Goal: Find specific page/section: Find specific page/section

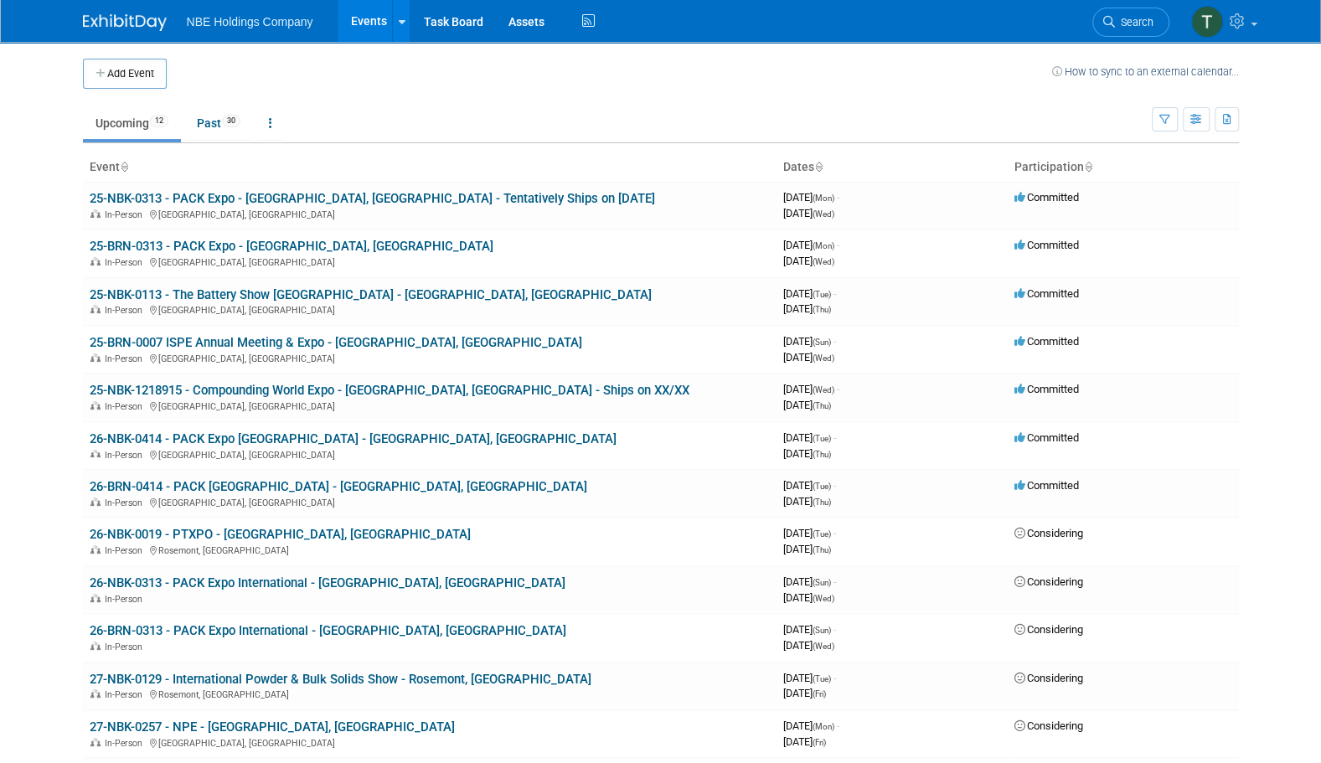
click at [302, 388] on link "25-NBK-1218915 - Compounding World Expo - [GEOGRAPHIC_DATA], [GEOGRAPHIC_DATA] …" at bounding box center [390, 390] width 600 height 15
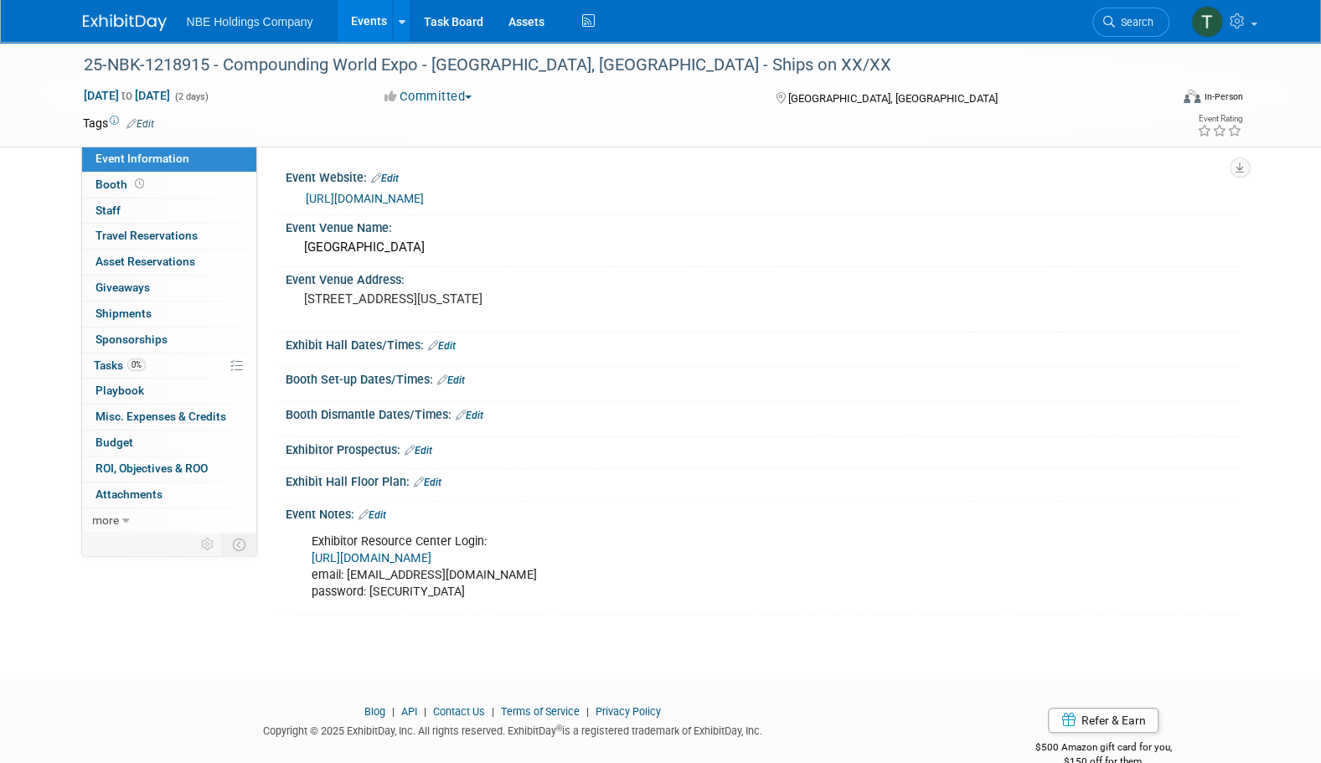
click at [155, 194] on link "Booth" at bounding box center [169, 185] width 174 height 25
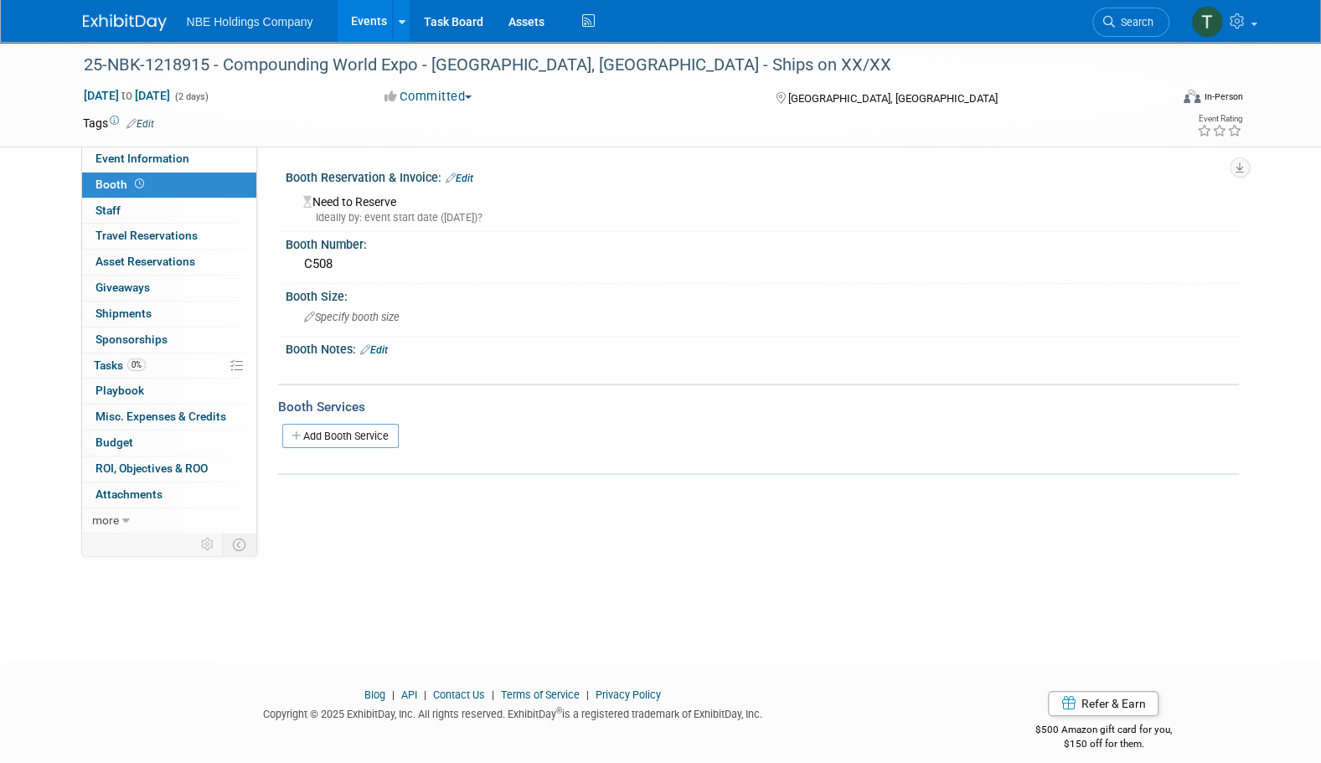
click at [168, 208] on link "0 Staff 0" at bounding box center [169, 211] width 174 height 25
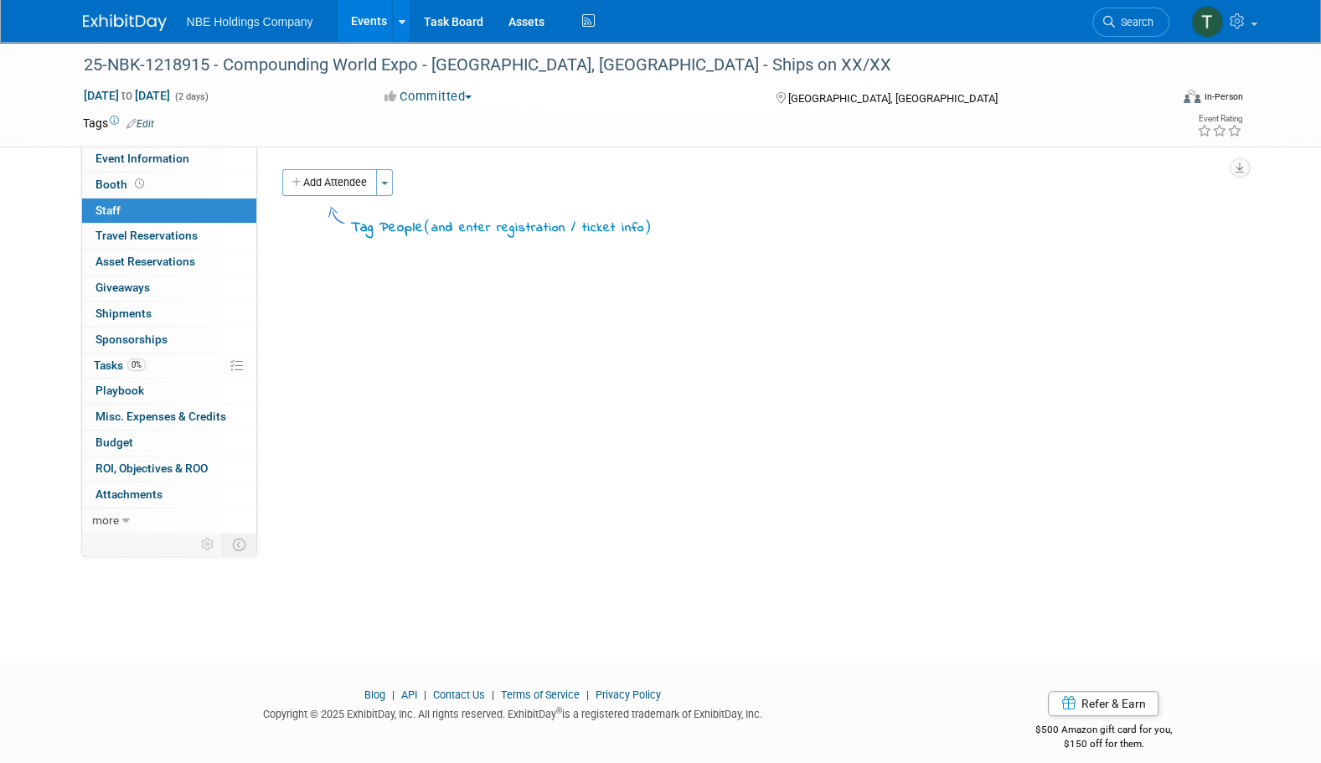
click at [186, 226] on link "0 Travel Reservations 0" at bounding box center [169, 236] width 174 height 25
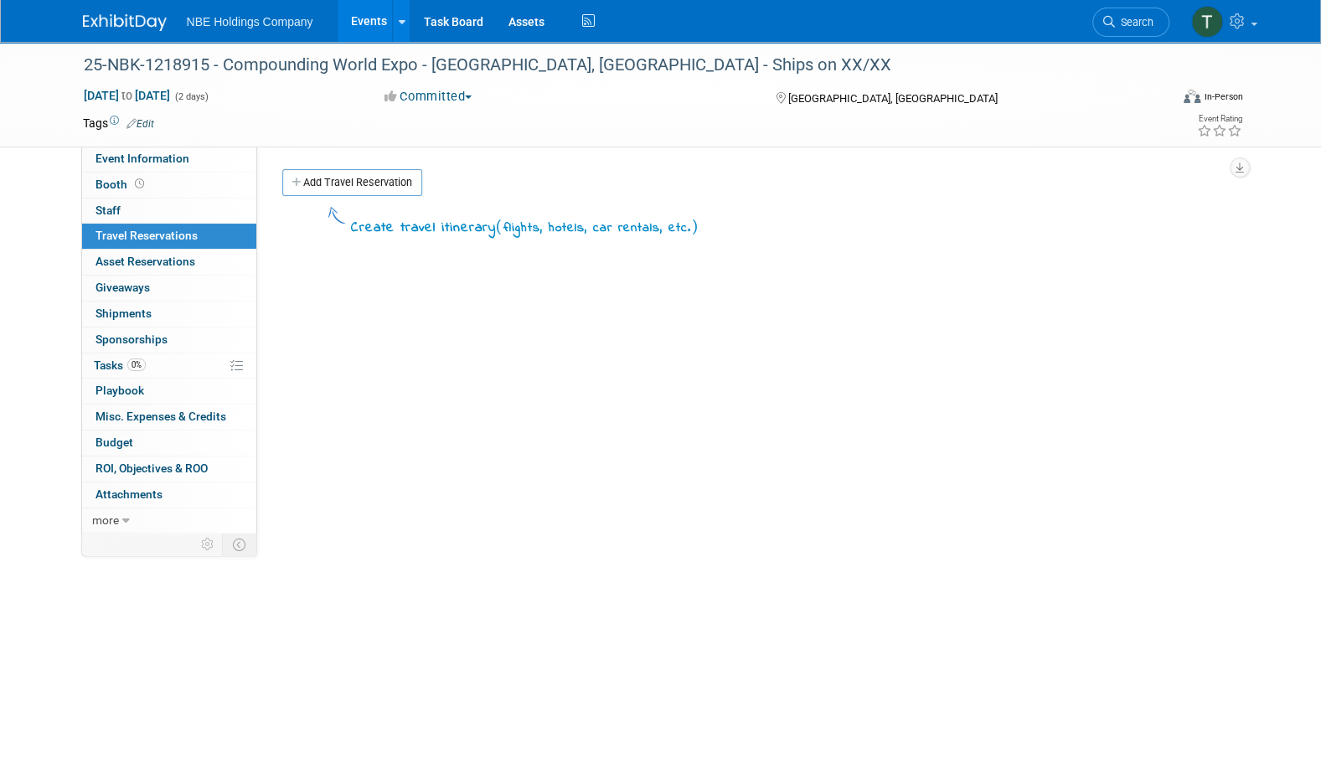
click at [159, 193] on link "Booth" at bounding box center [169, 185] width 174 height 25
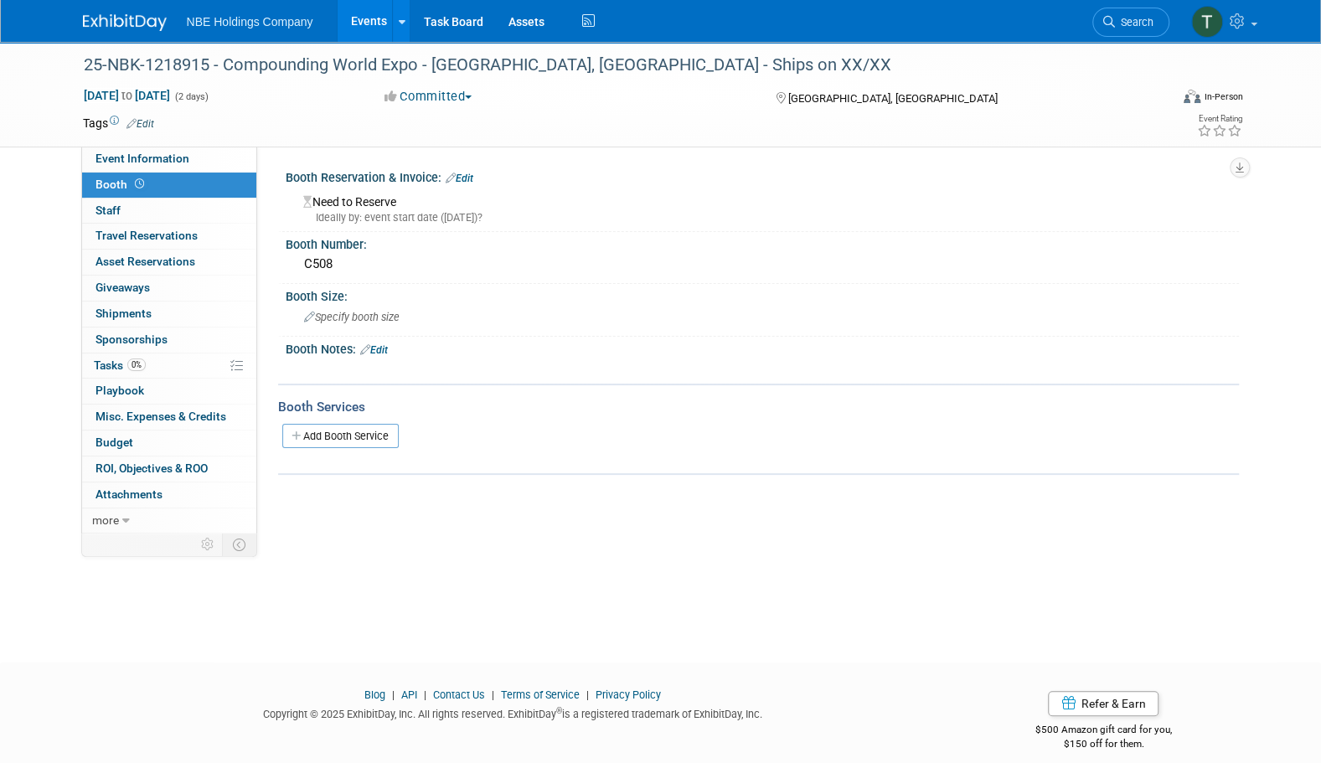
click at [353, 103] on div "Nov 12, 2025 to Nov 13, 2025 (2 days)" at bounding box center [218, 95] width 271 height 17
